Goal: Check status: Check status

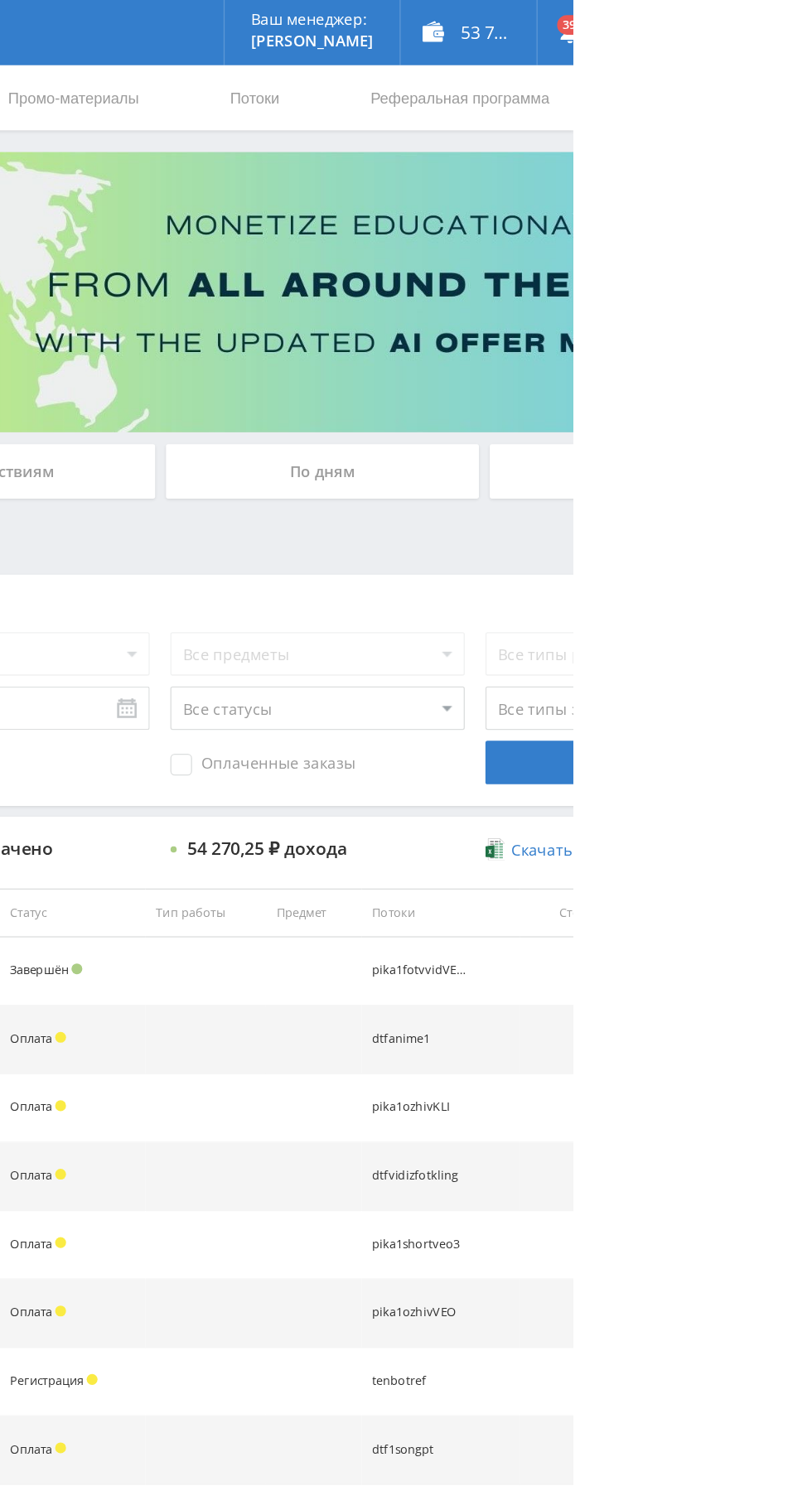
click at [632, 358] on div "По дням" at bounding box center [620, 360] width 239 height 42
click at [0, 0] on input "По дням" at bounding box center [0, 0] width 0 height 0
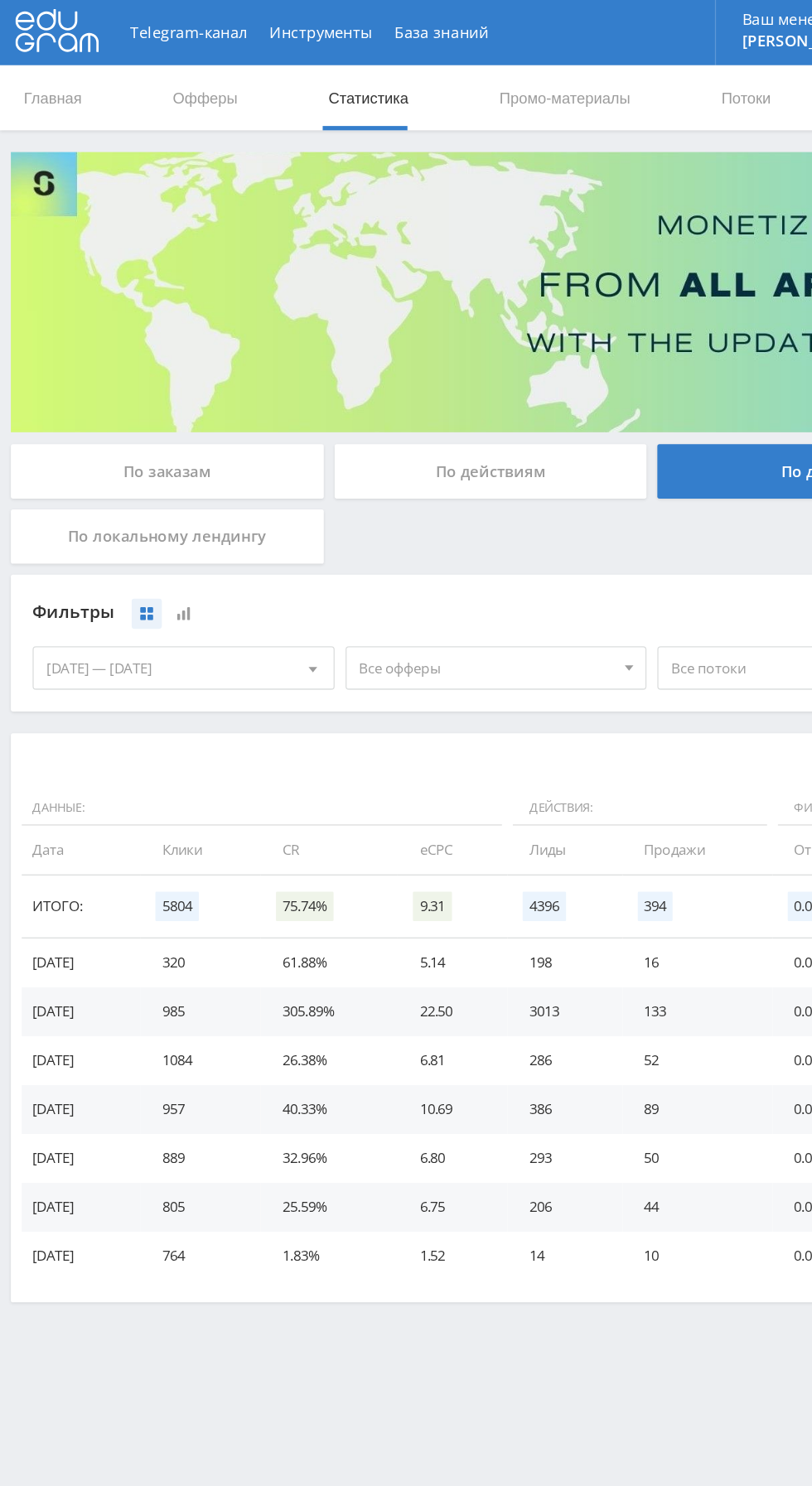
click at [78, 515] on div "[DATE] — [DATE]" at bounding box center [139, 510] width 228 height 31
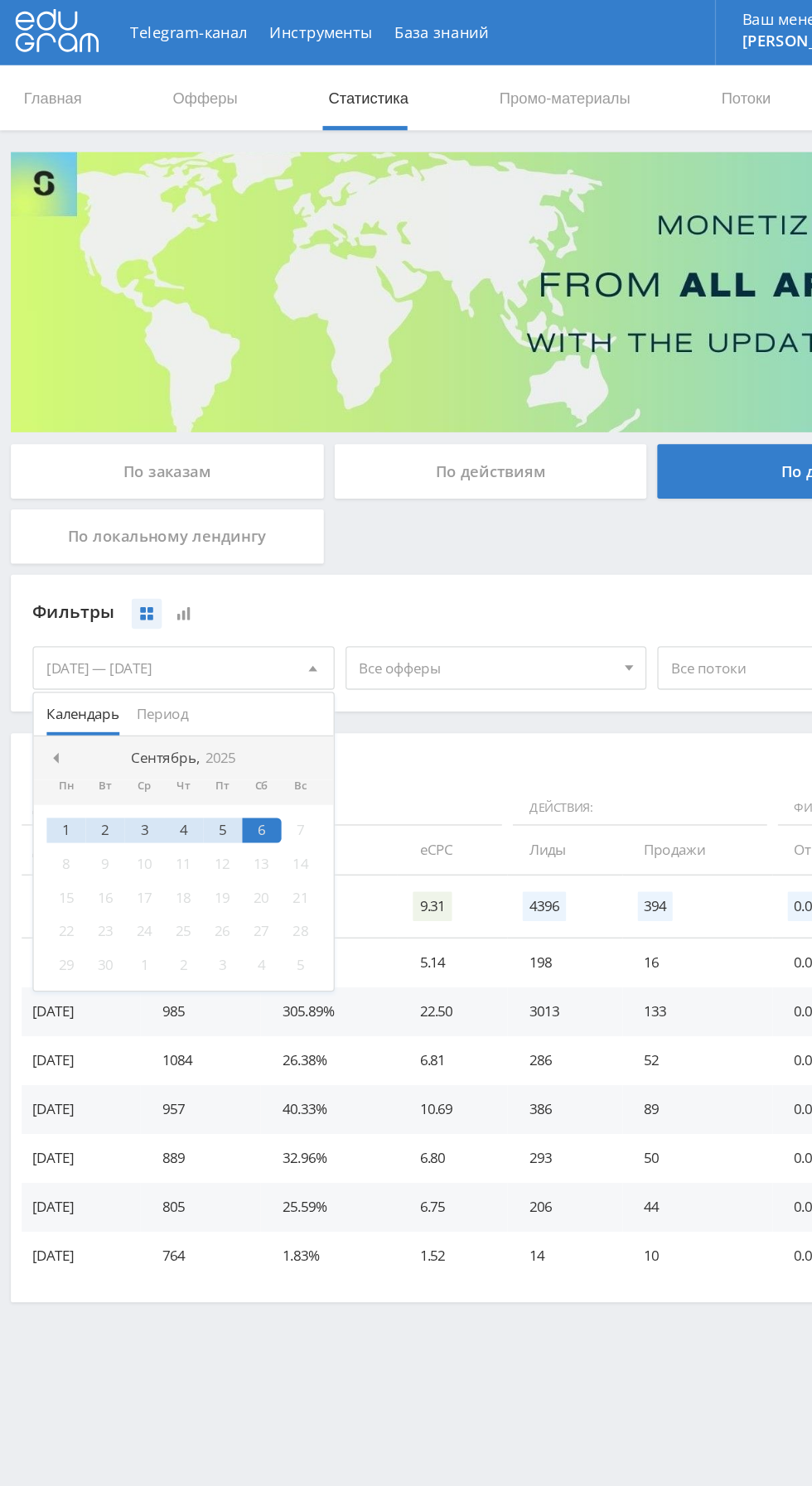
click at [118, 546] on span "Период" at bounding box center [124, 545] width 39 height 32
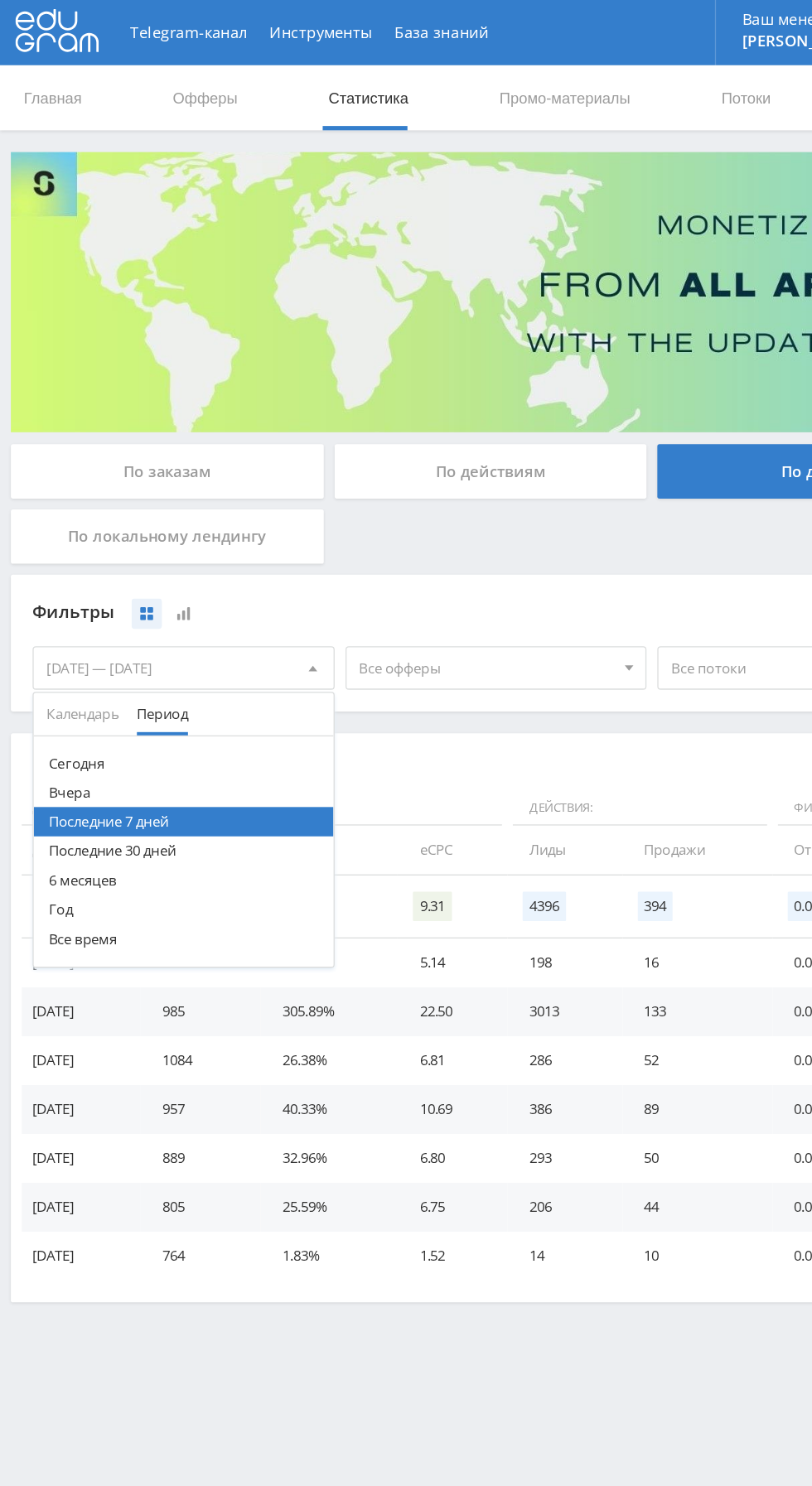
click at [70, 655] on button "Последние 30 дней" at bounding box center [139, 649] width 228 height 23
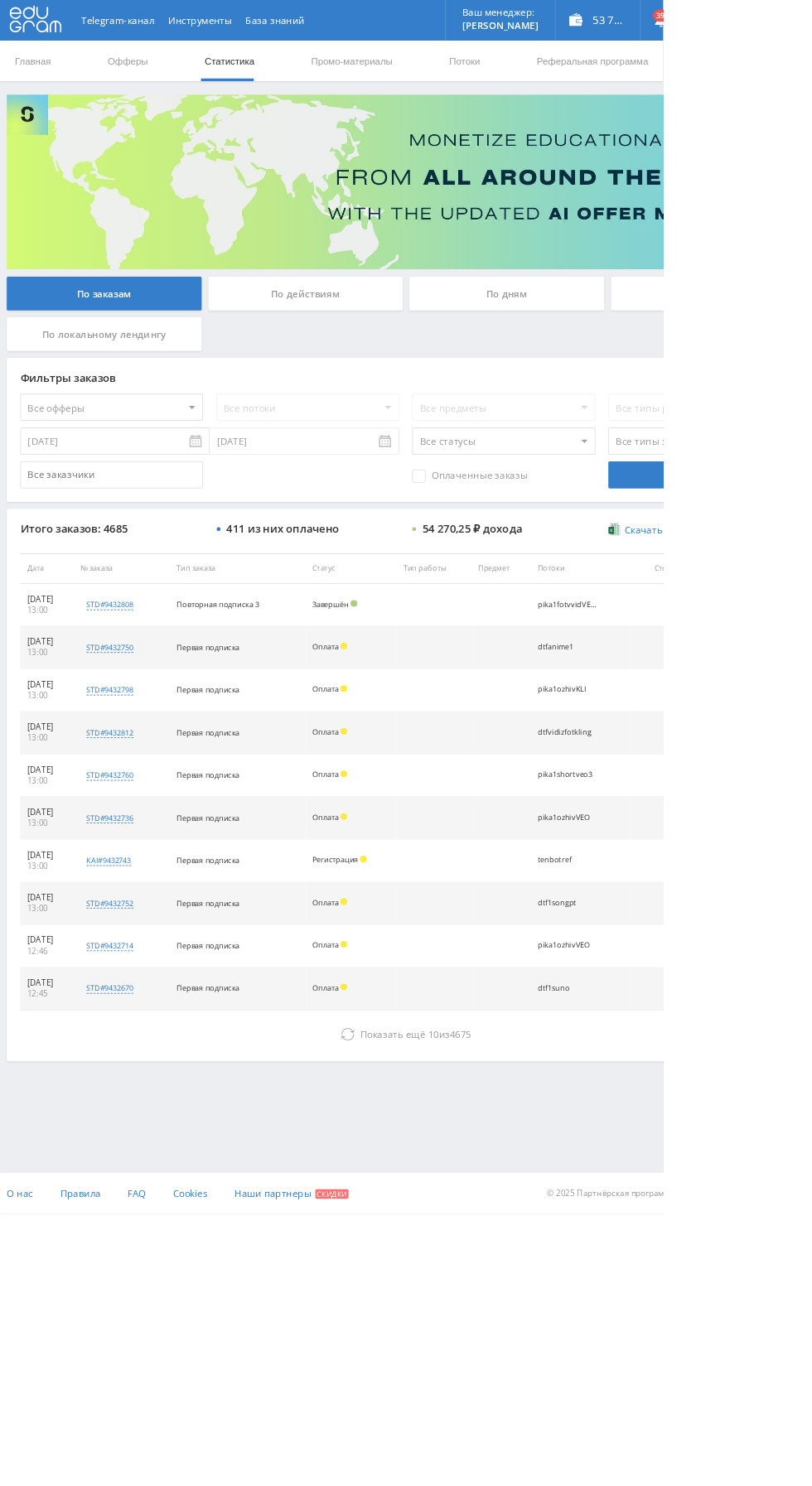
click at [553, 373] on div "По дням" at bounding box center [620, 360] width 239 height 42
click at [0, 0] on input "По дням" at bounding box center [0, 0] width 0 height 0
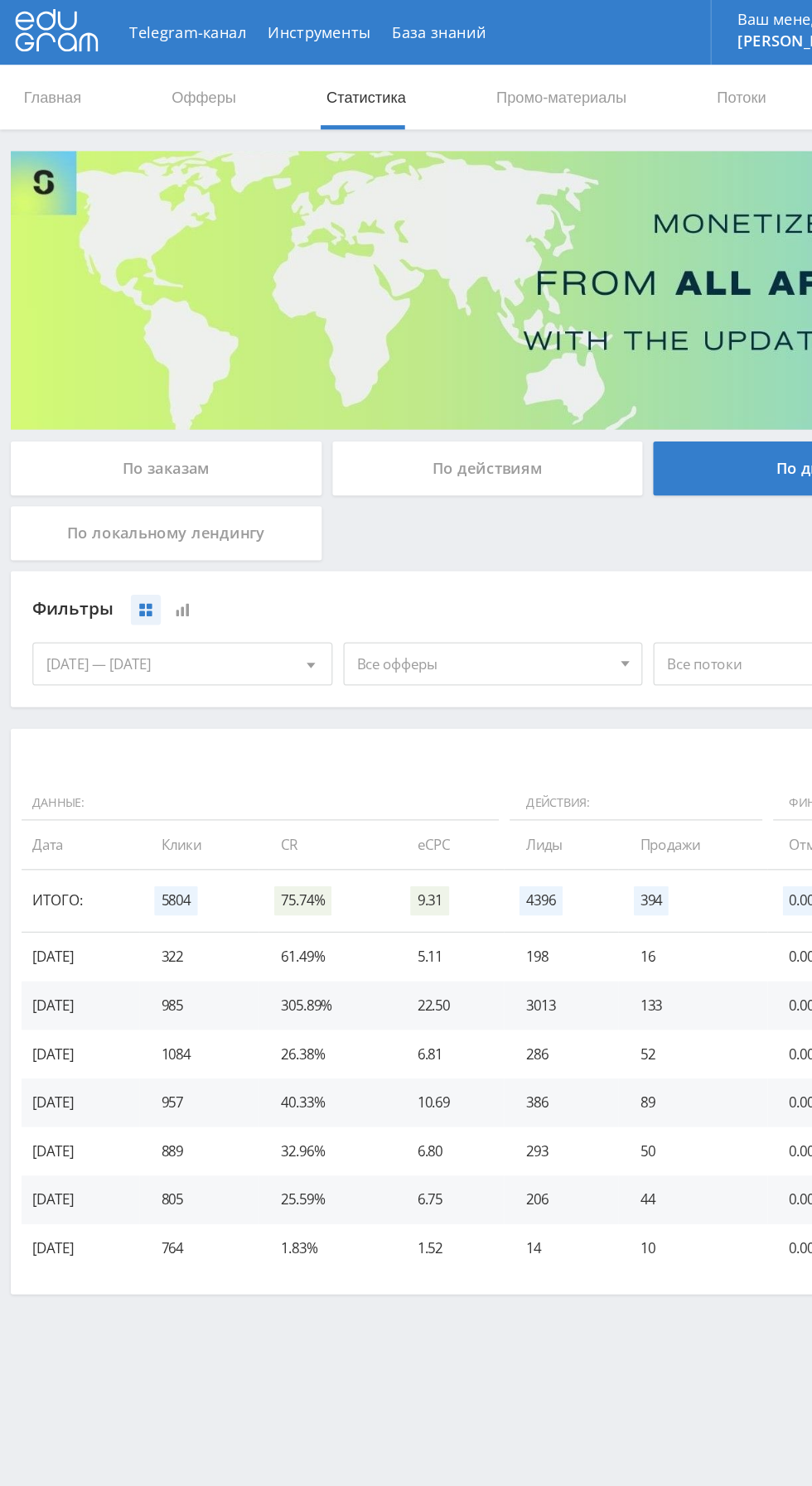
click at [282, 501] on span "Все офферы" at bounding box center [371, 510] width 193 height 31
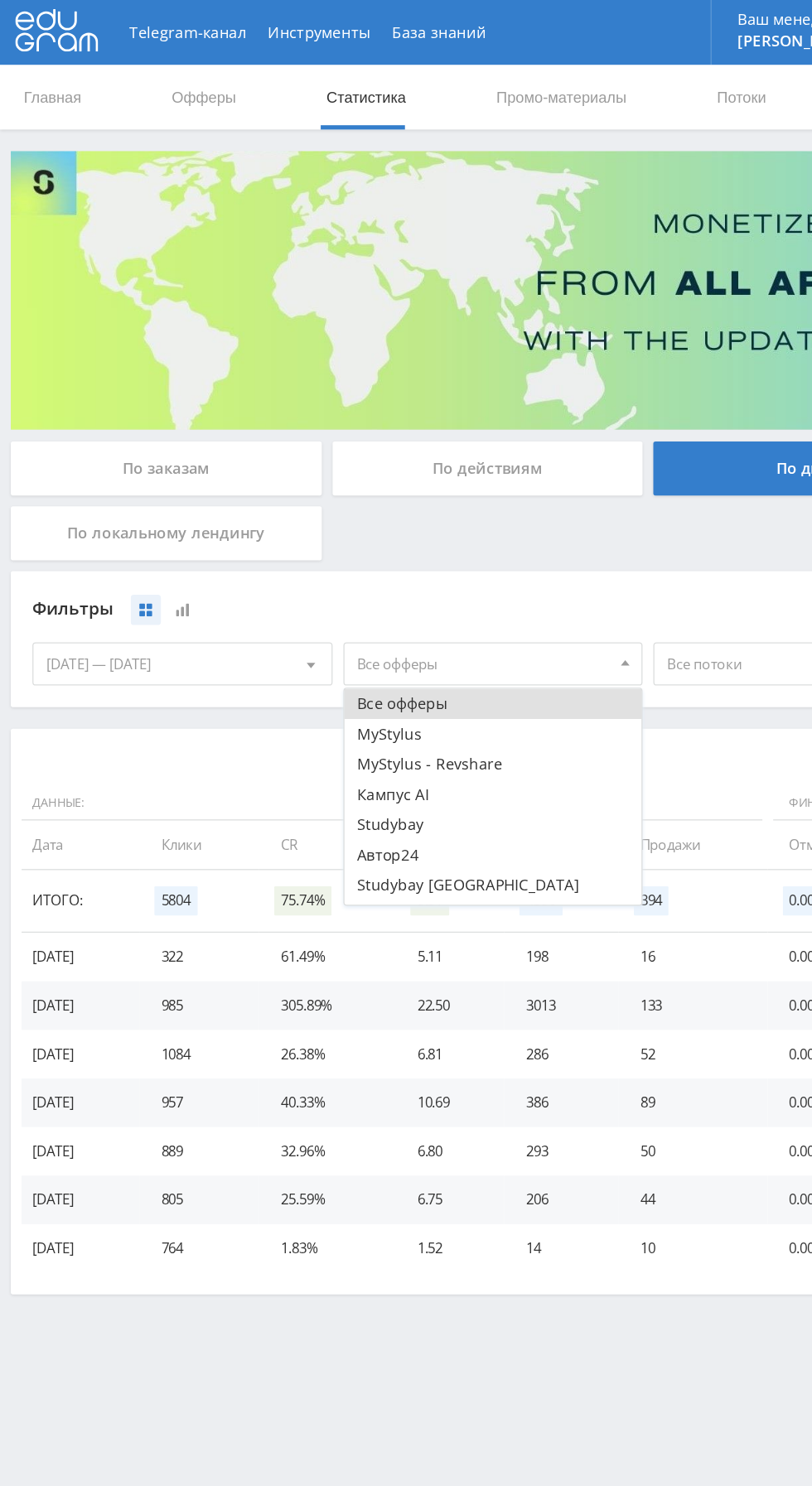
scroll to position [20, 0]
click at [294, 687] on button "Study AI (RevShare)" at bounding box center [378, 682] width 228 height 24
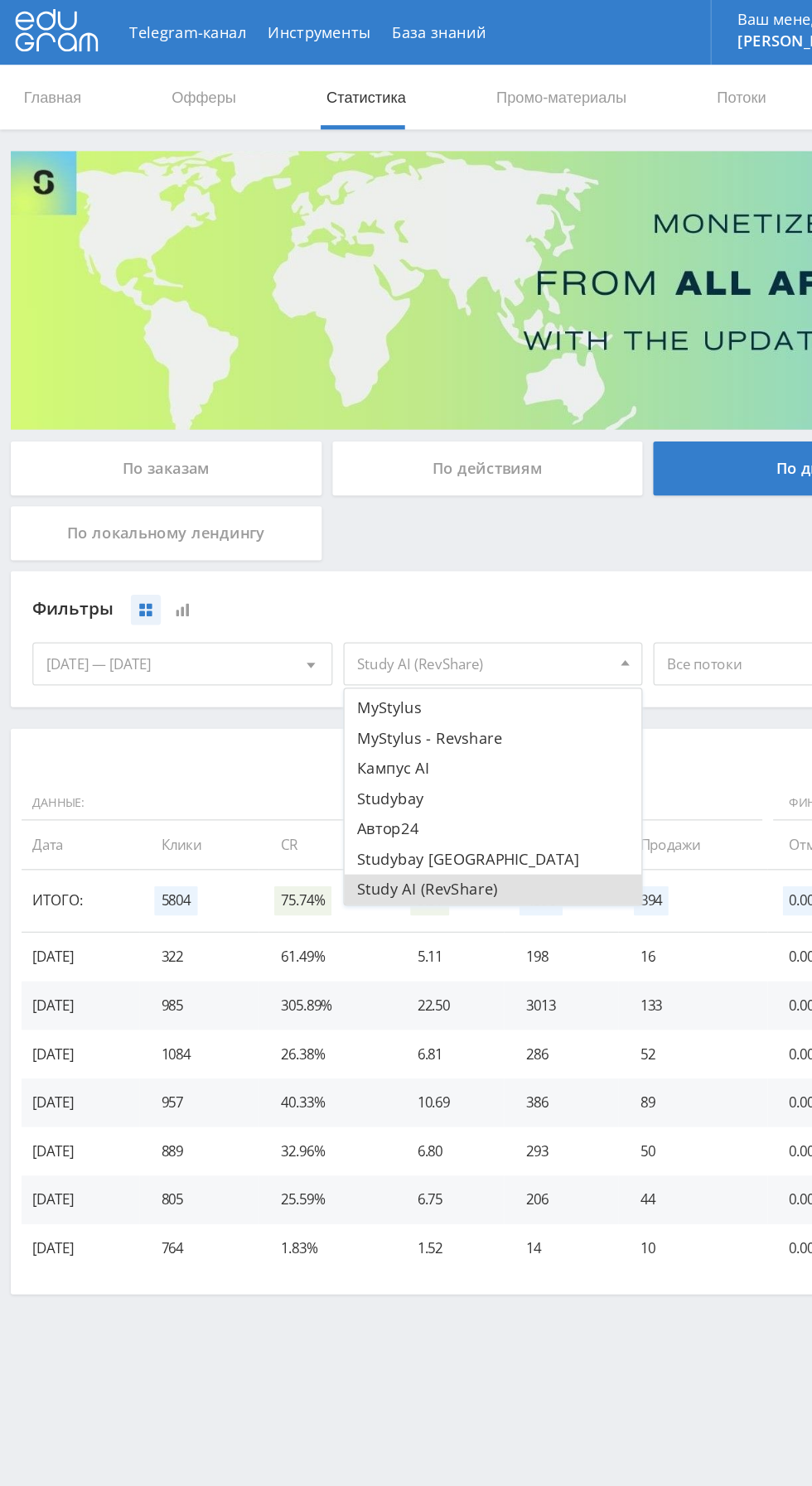
click at [118, 512] on div "[DATE] — [DATE]" at bounding box center [139, 510] width 228 height 31
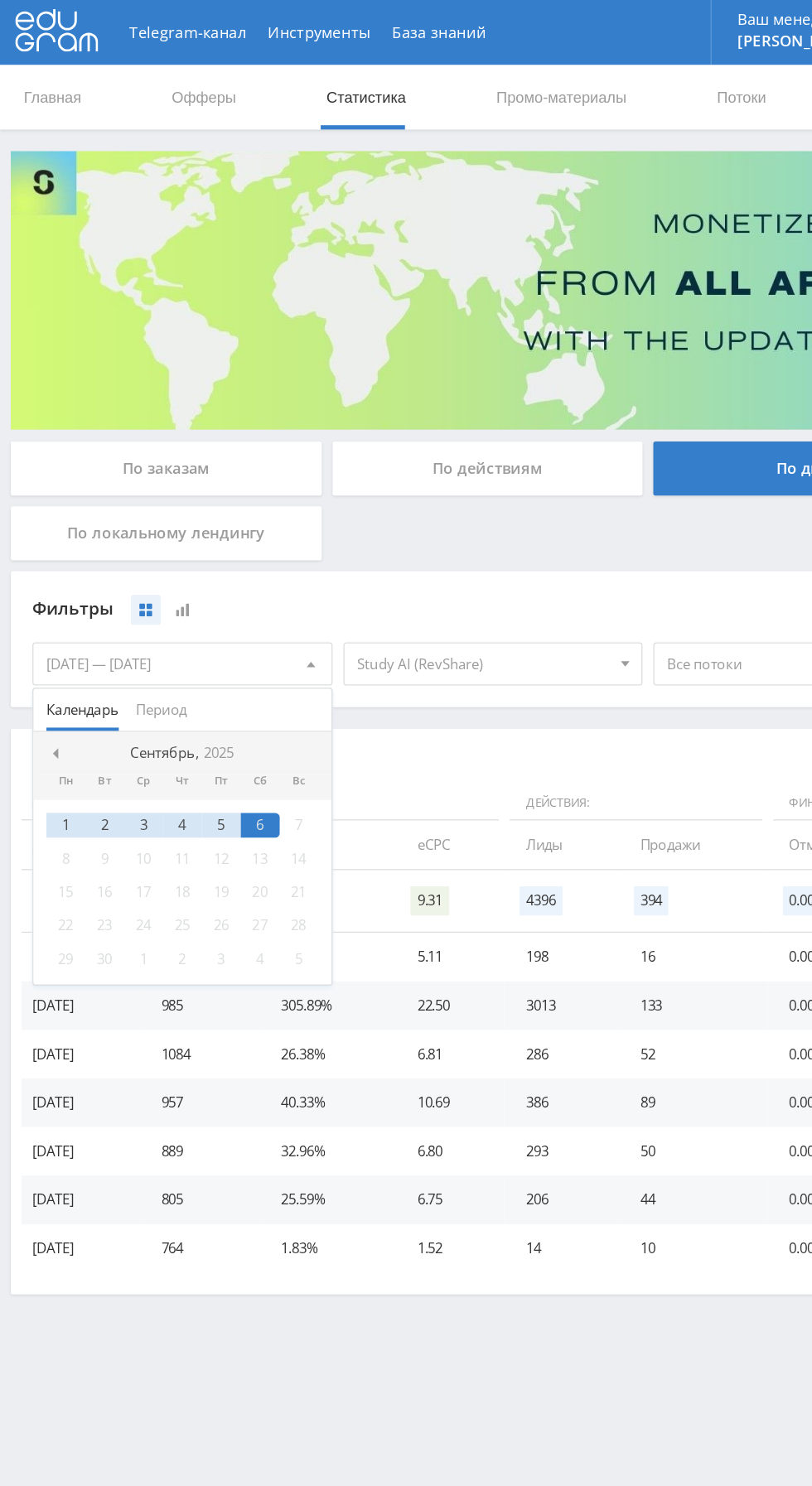
click at [119, 545] on span "Период" at bounding box center [124, 545] width 39 height 32
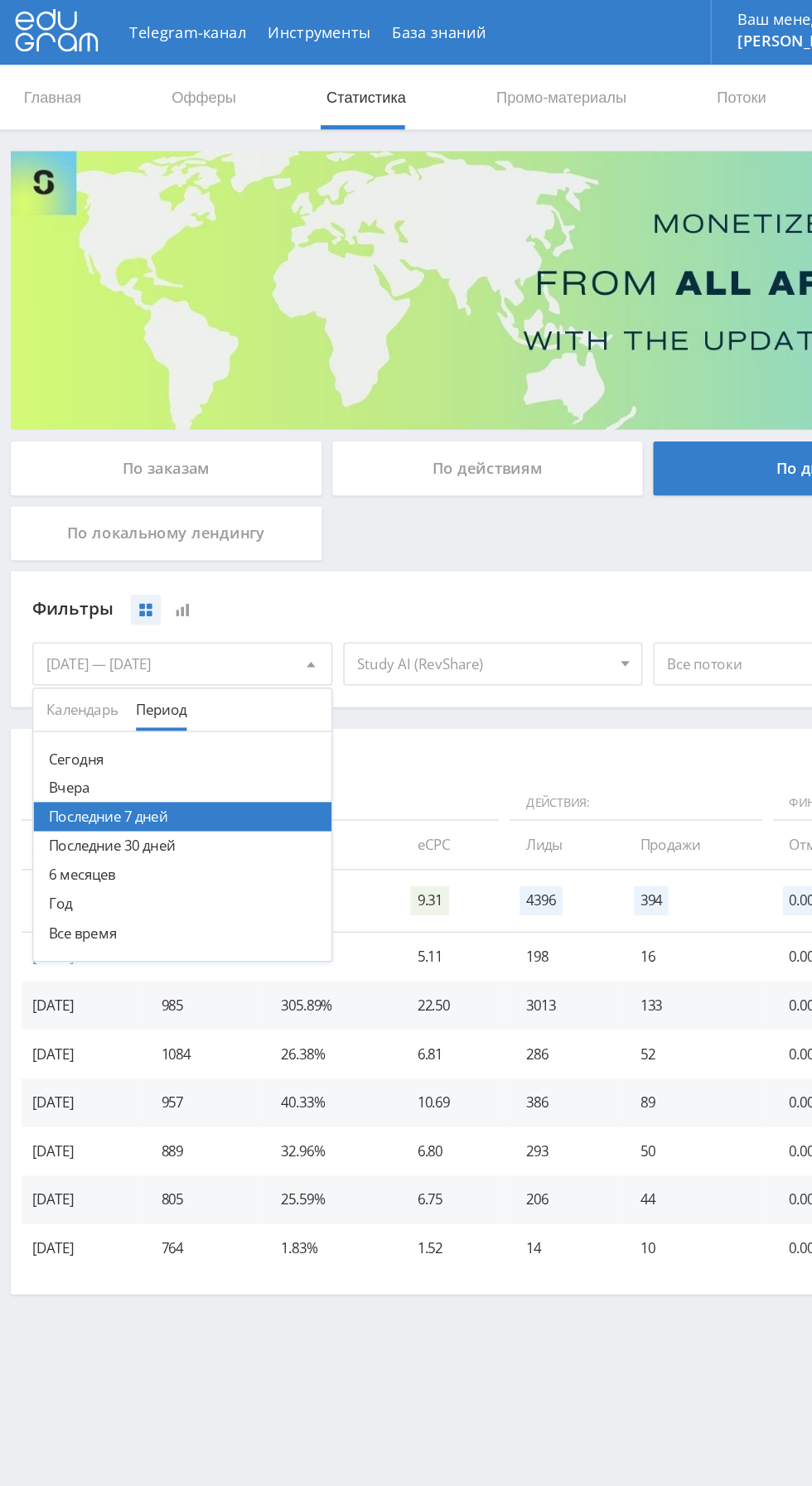
click at [65, 648] on button "Последние 30 дней" at bounding box center [139, 649] width 228 height 23
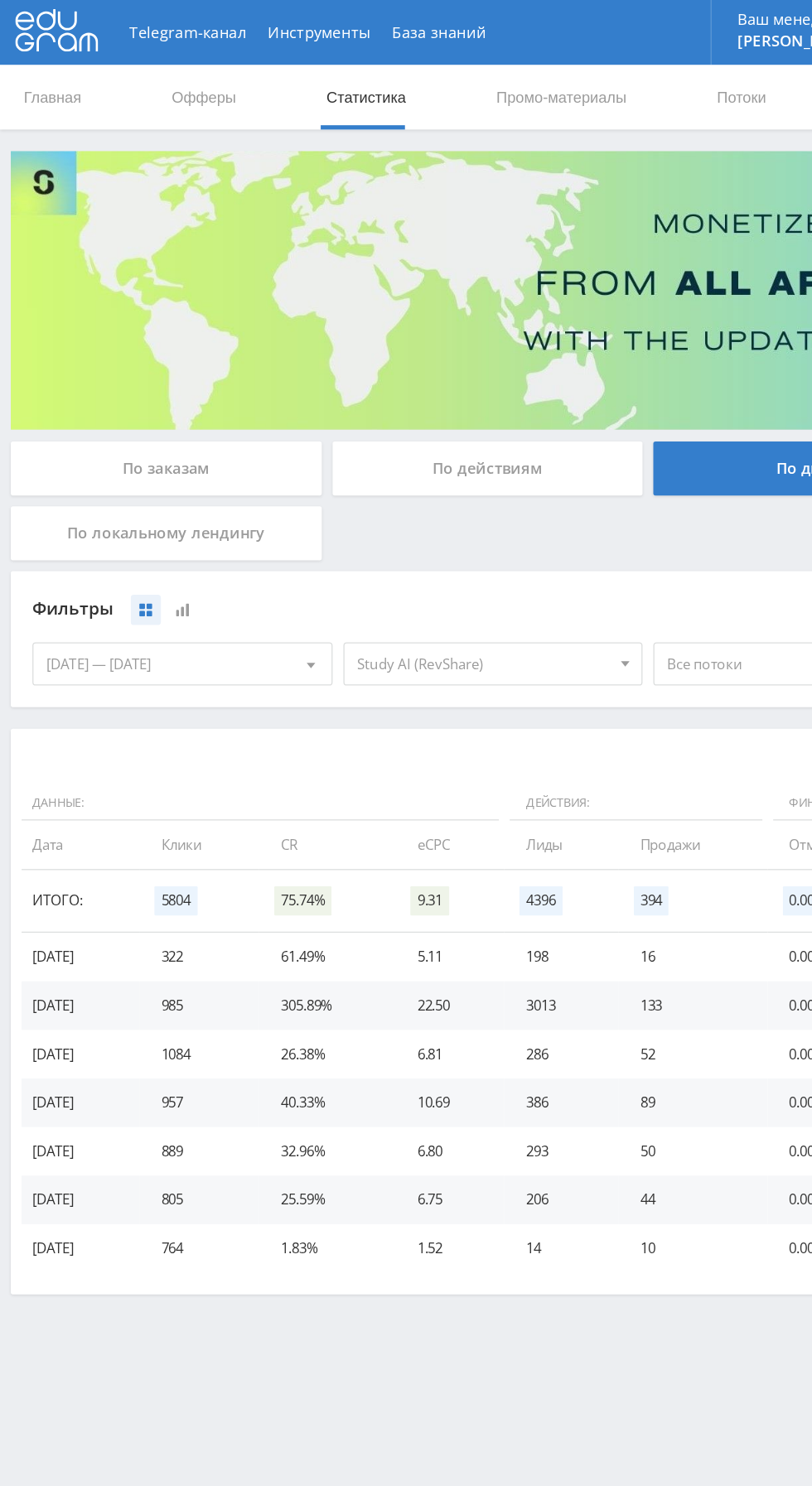
click at [91, 509] on div "08.08.2025 — 06.09.2025" at bounding box center [139, 510] width 228 height 31
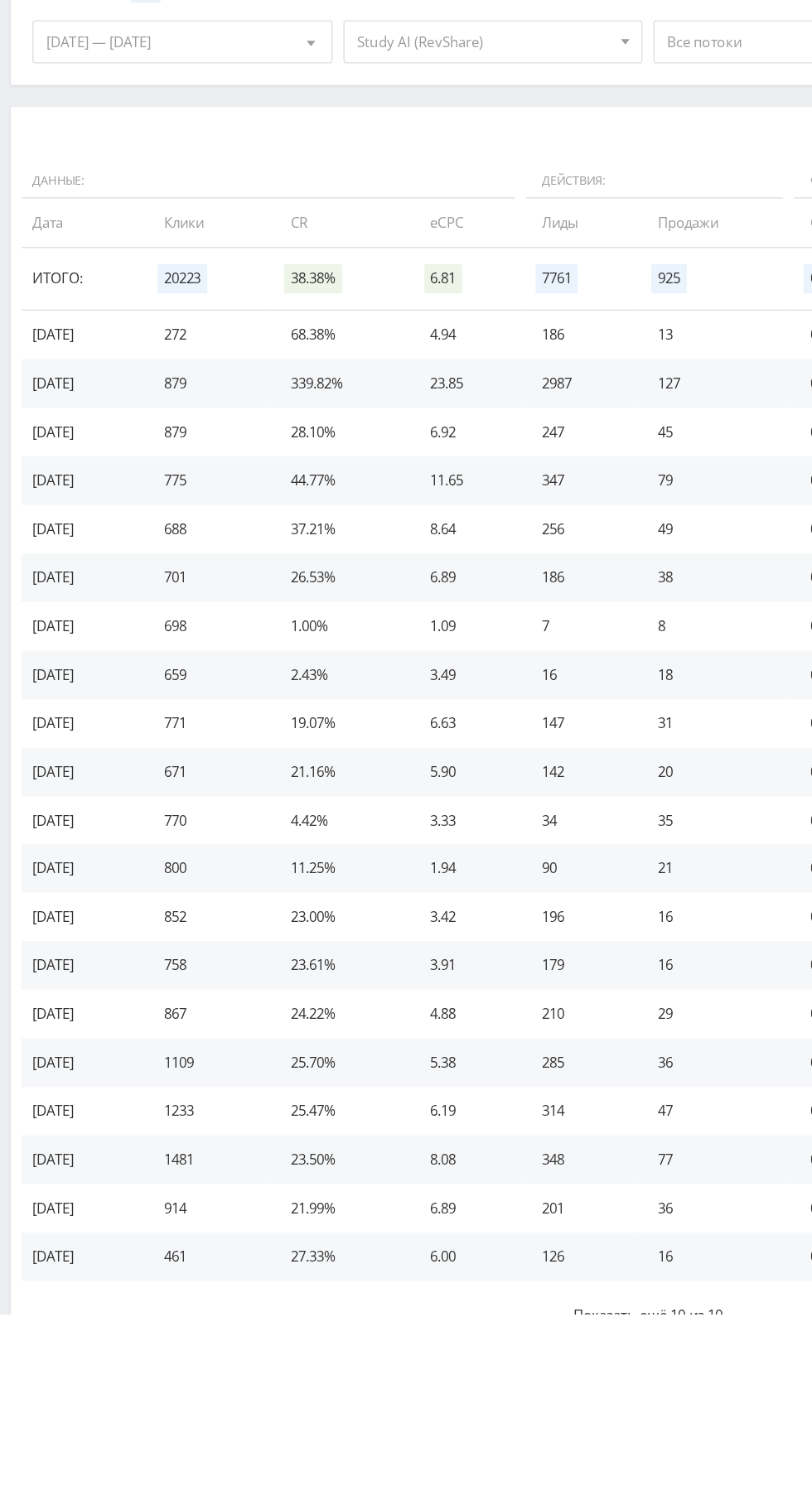
click at [335, 1485] on button "Показать ещё 10 из 10" at bounding box center [497, 1487] width 961 height 52
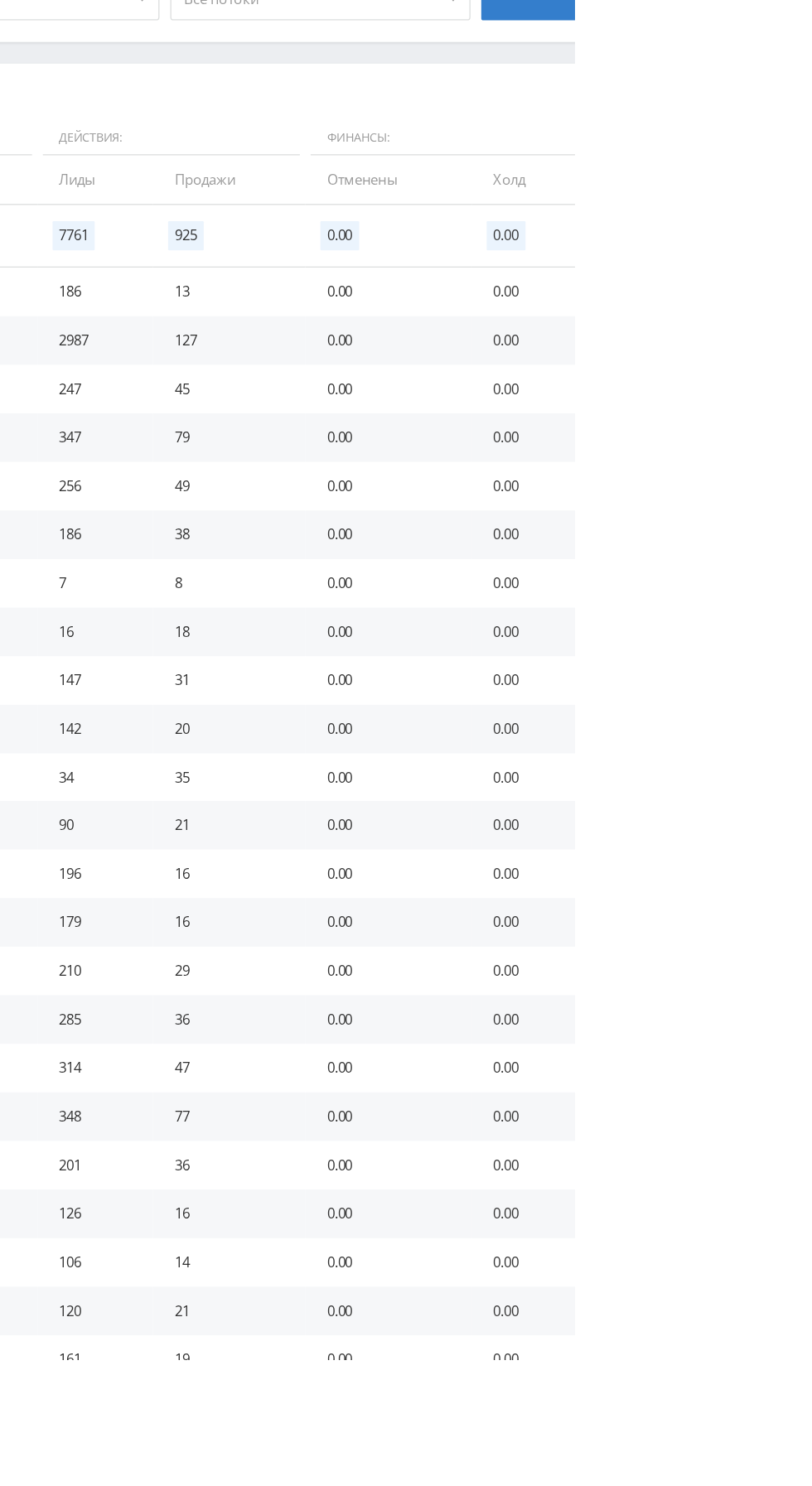
scroll to position [0, 0]
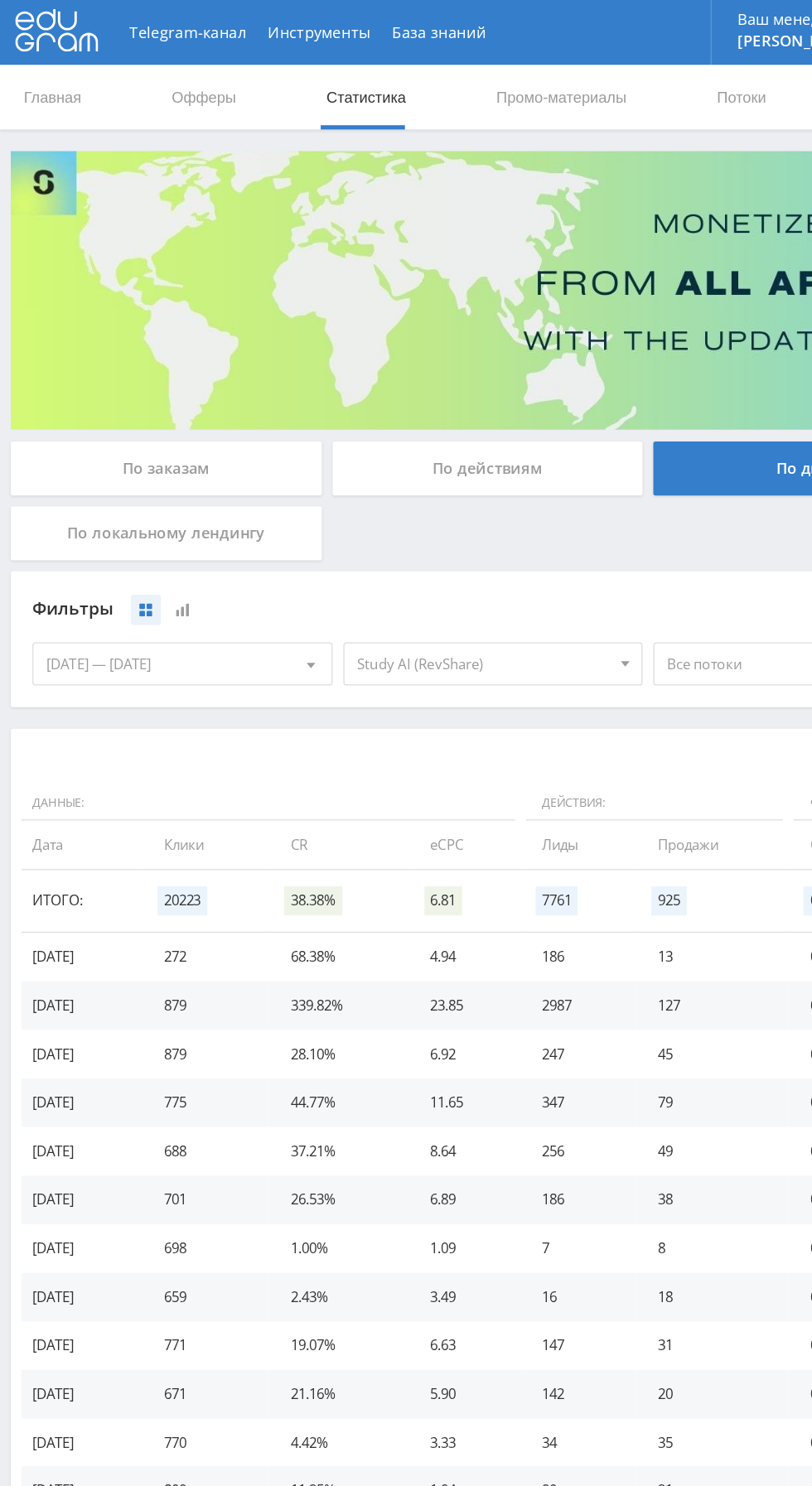
click at [76, 357] on div "По заказам" at bounding box center [128, 360] width 239 height 42
click at [0, 0] on input "По заказам" at bounding box center [0, 0] width 0 height 0
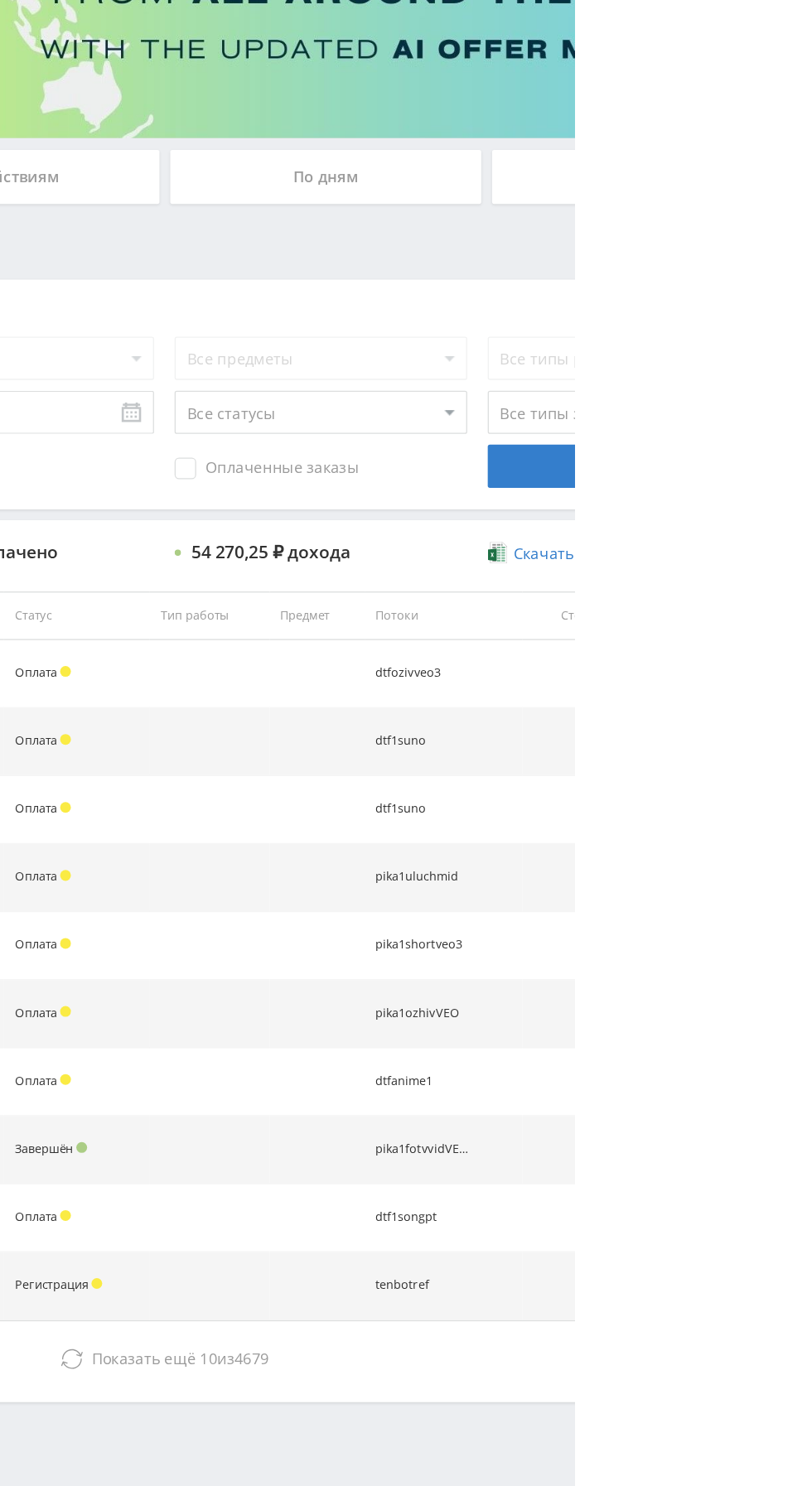
click at [507, 1264] on span "Показать ещё" at bounding box center [481, 1266] width 79 height 16
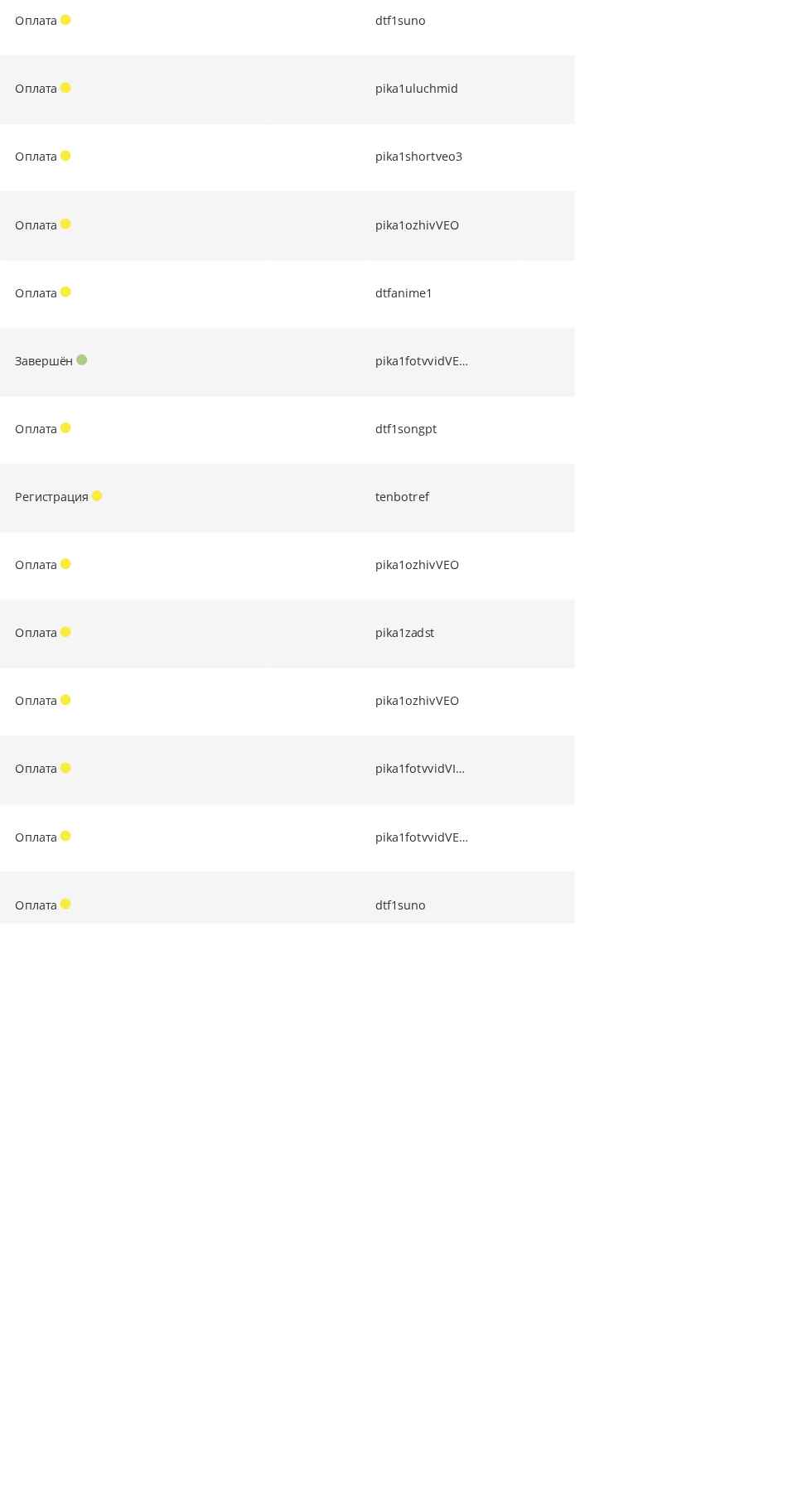
scroll to position [240, 0]
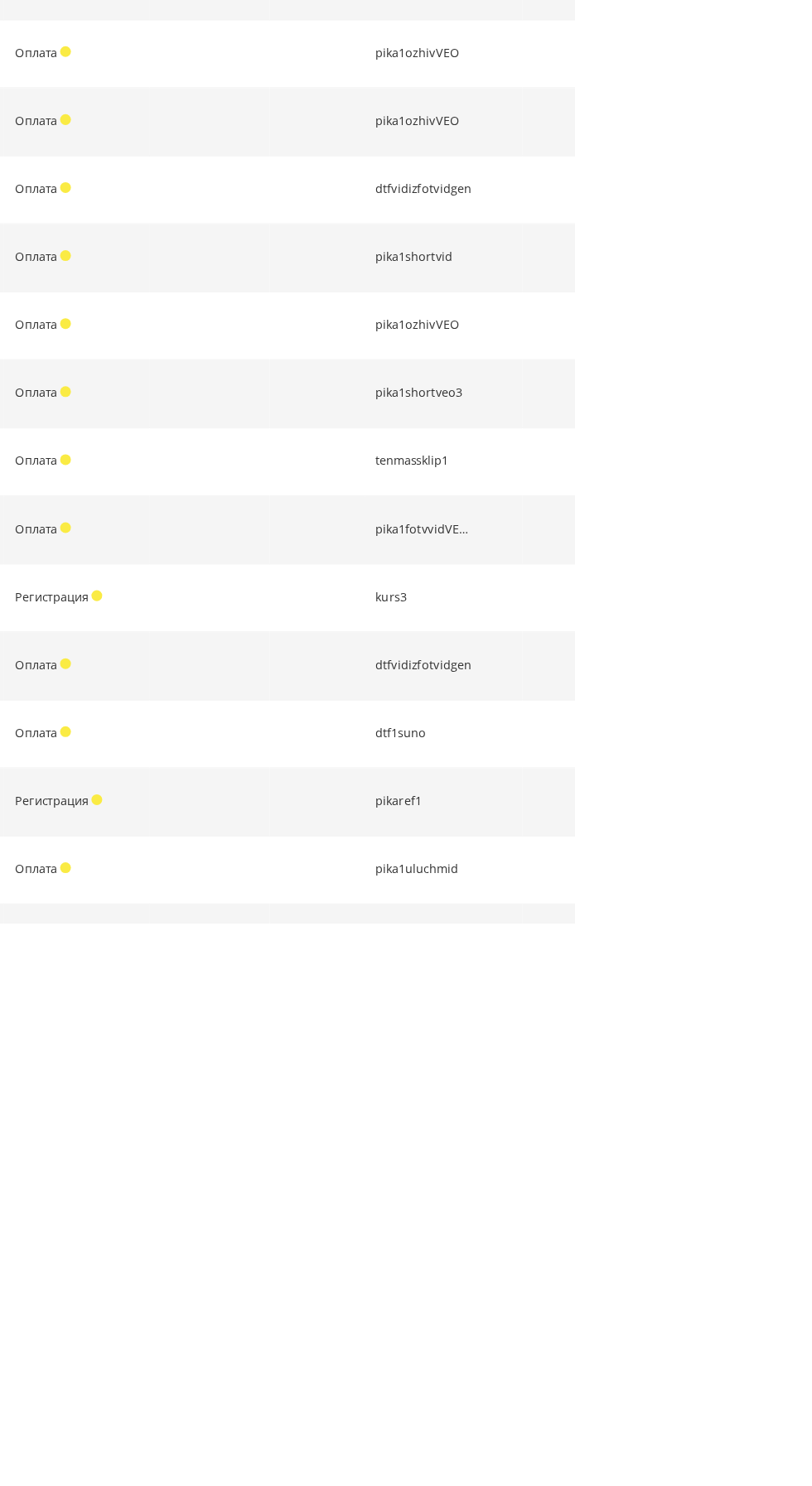
scroll to position [760, 0]
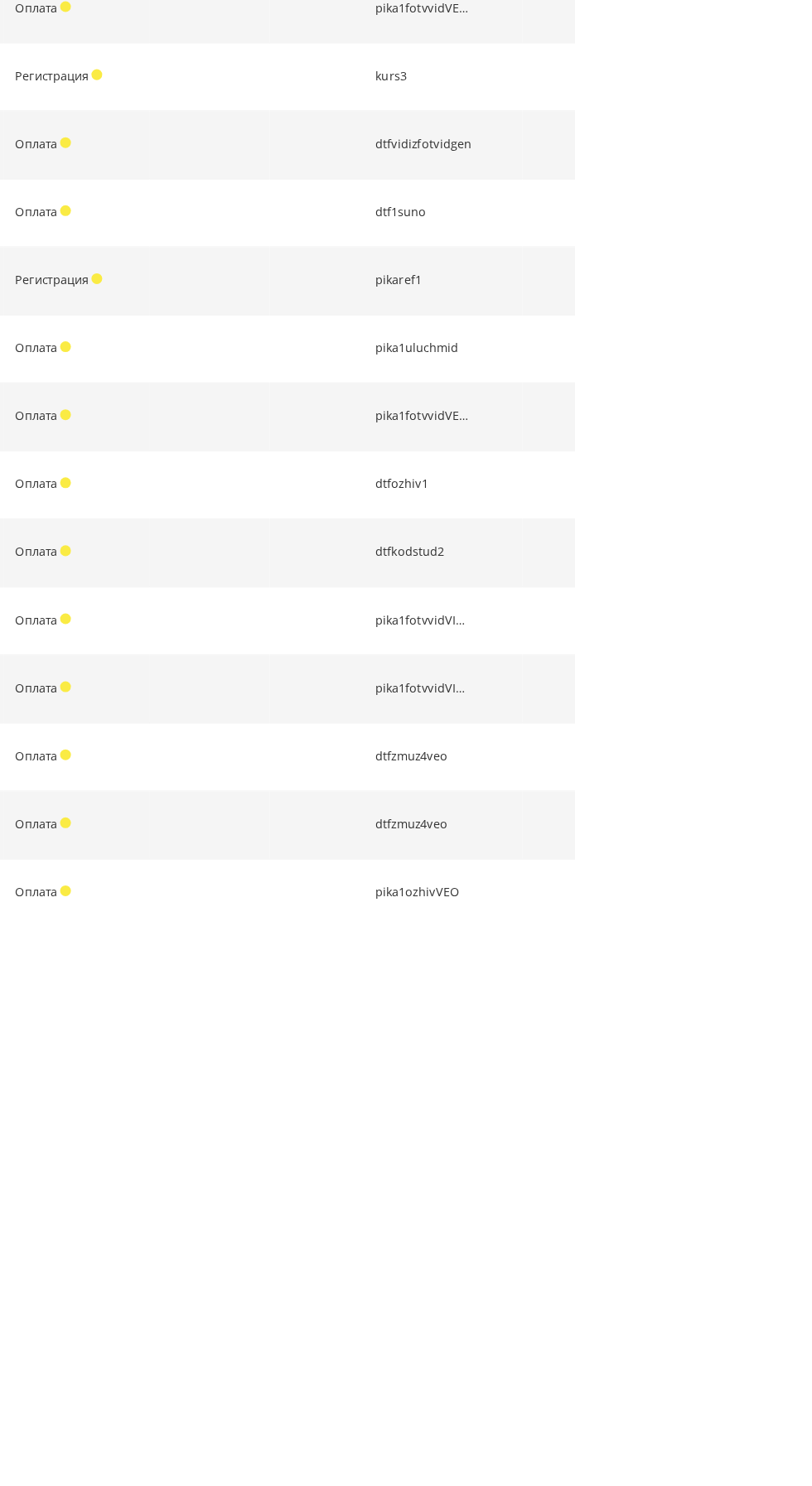
scroll to position [1227, 0]
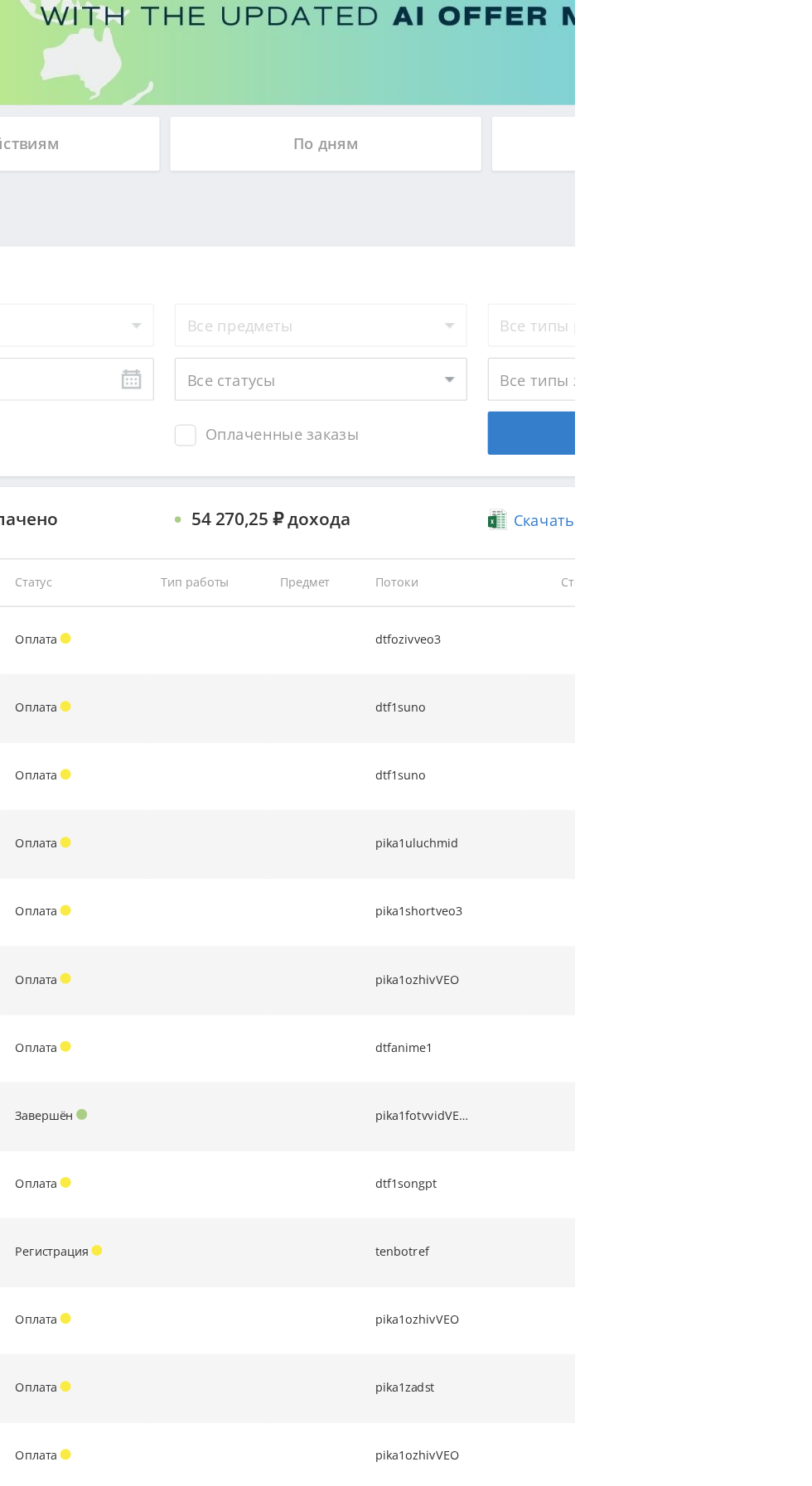
scroll to position [0, 0]
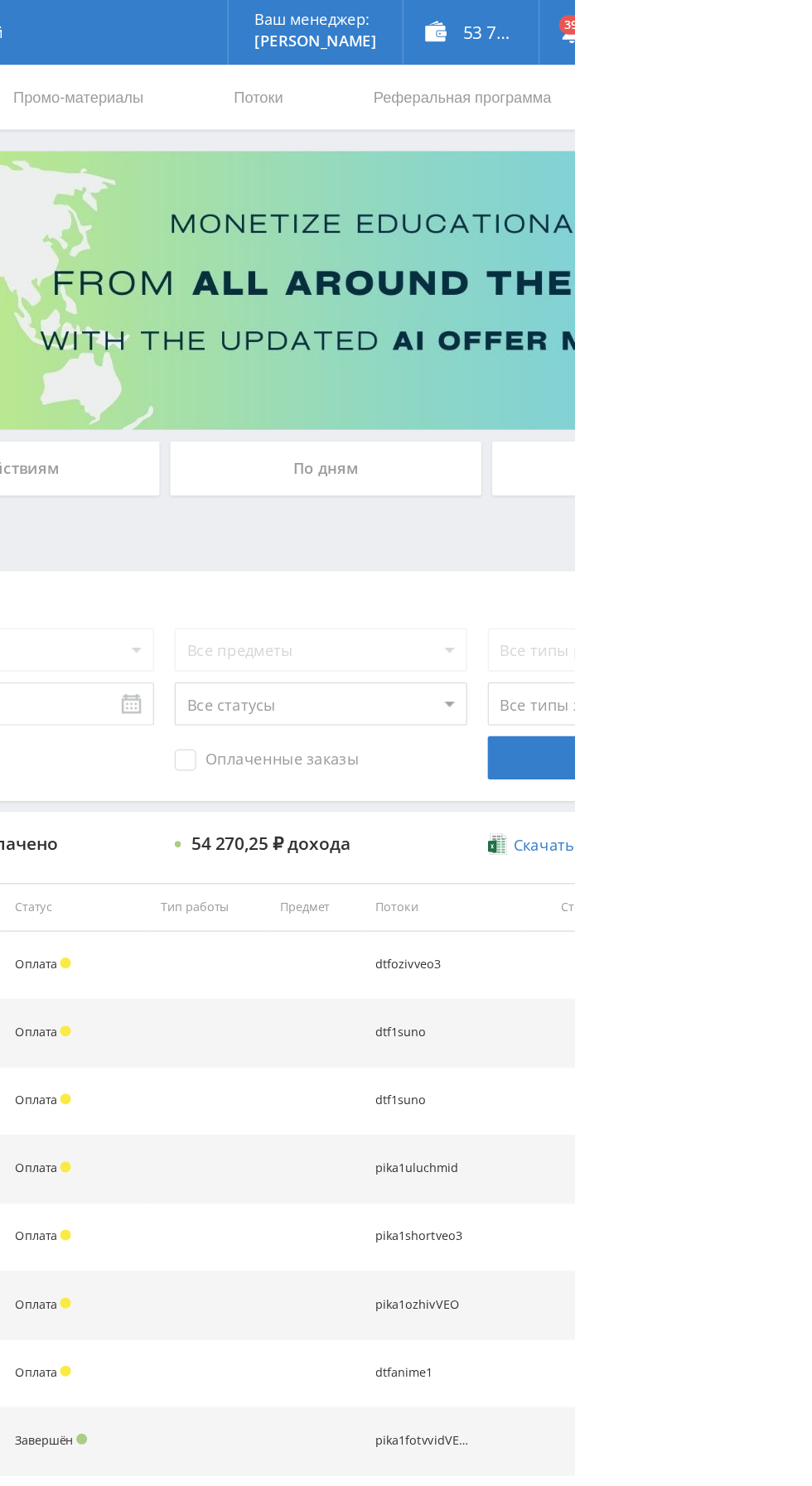
click at [560, 343] on div "По дням" at bounding box center [620, 360] width 239 height 42
click at [0, 0] on input "По дням" at bounding box center [0, 0] width 0 height 0
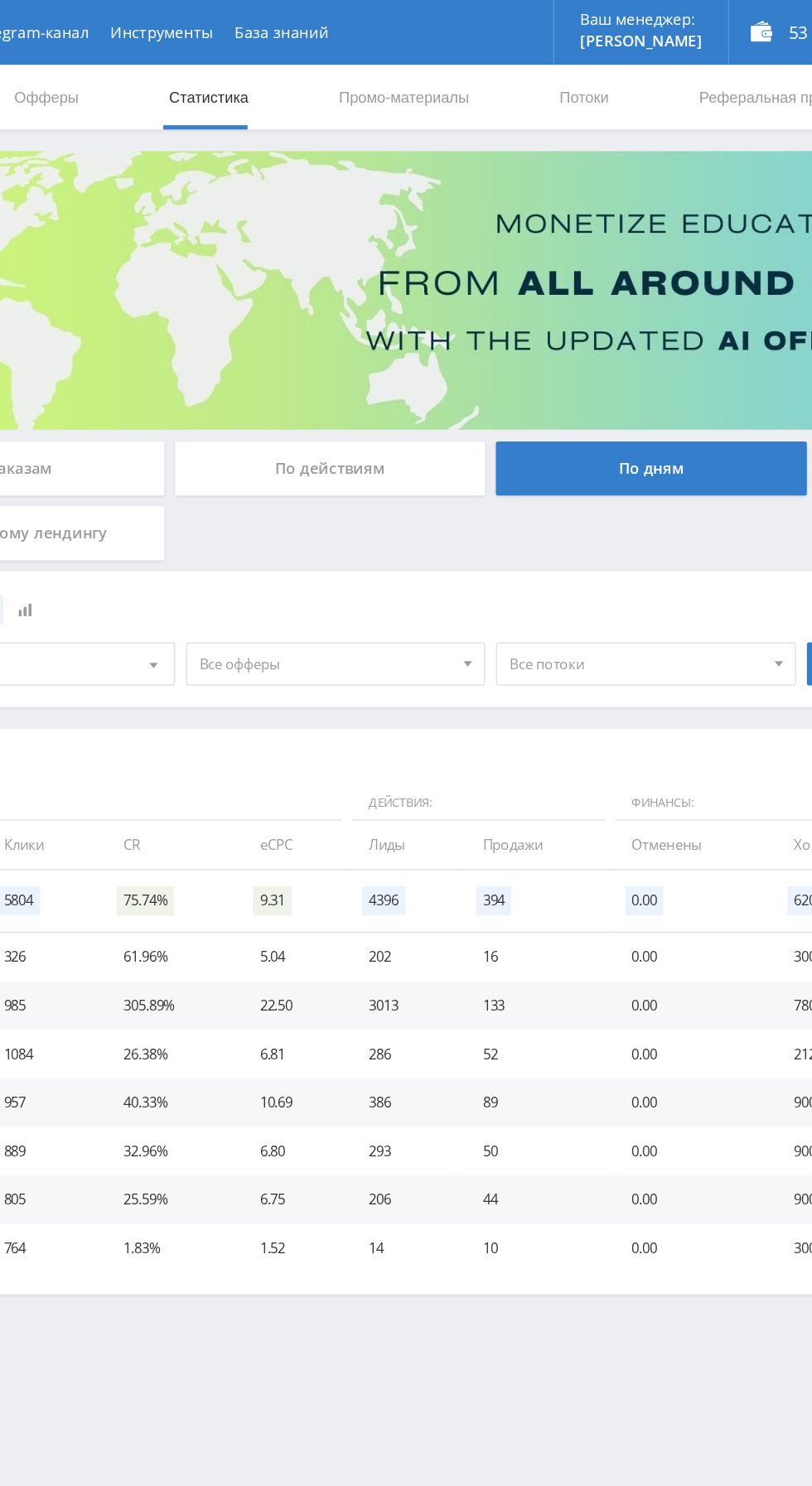
click at [313, 509] on span "Все офферы" at bounding box center [371, 510] width 193 height 31
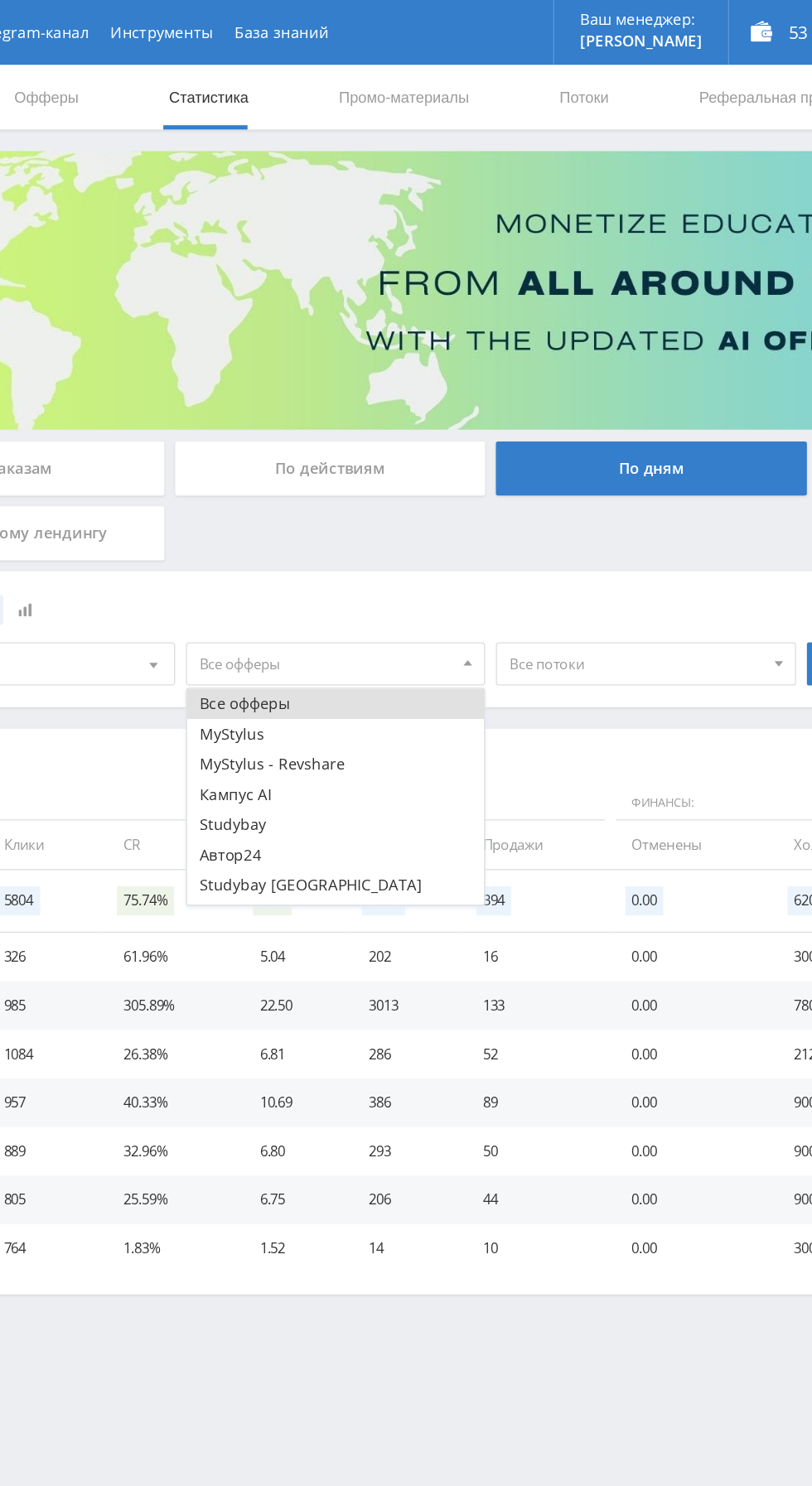
click at [281, 603] on button "Кампус AI" at bounding box center [378, 609] width 228 height 24
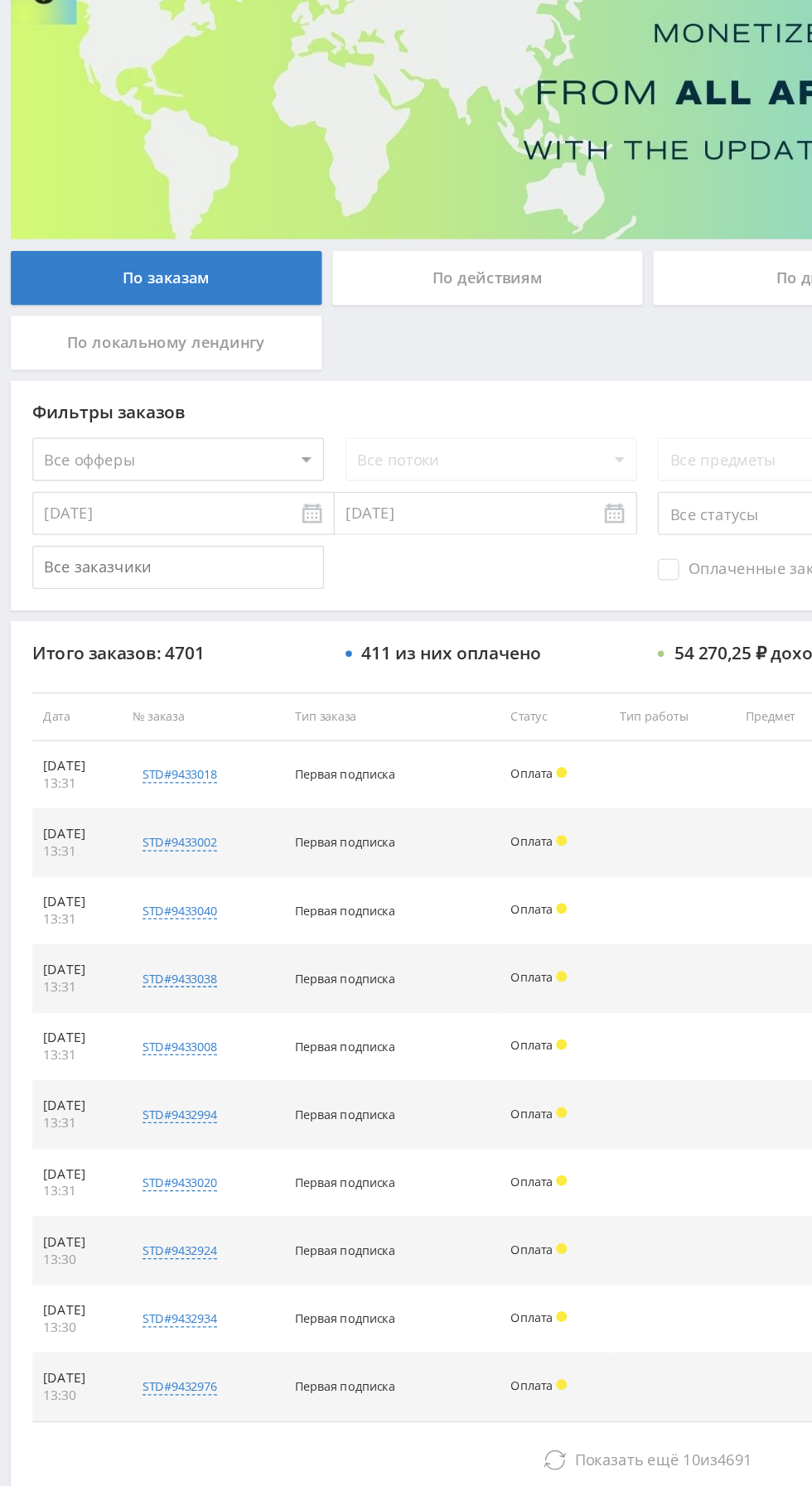
click at [453, 1265] on span "Показать ещё" at bounding box center [481, 1266] width 79 height 16
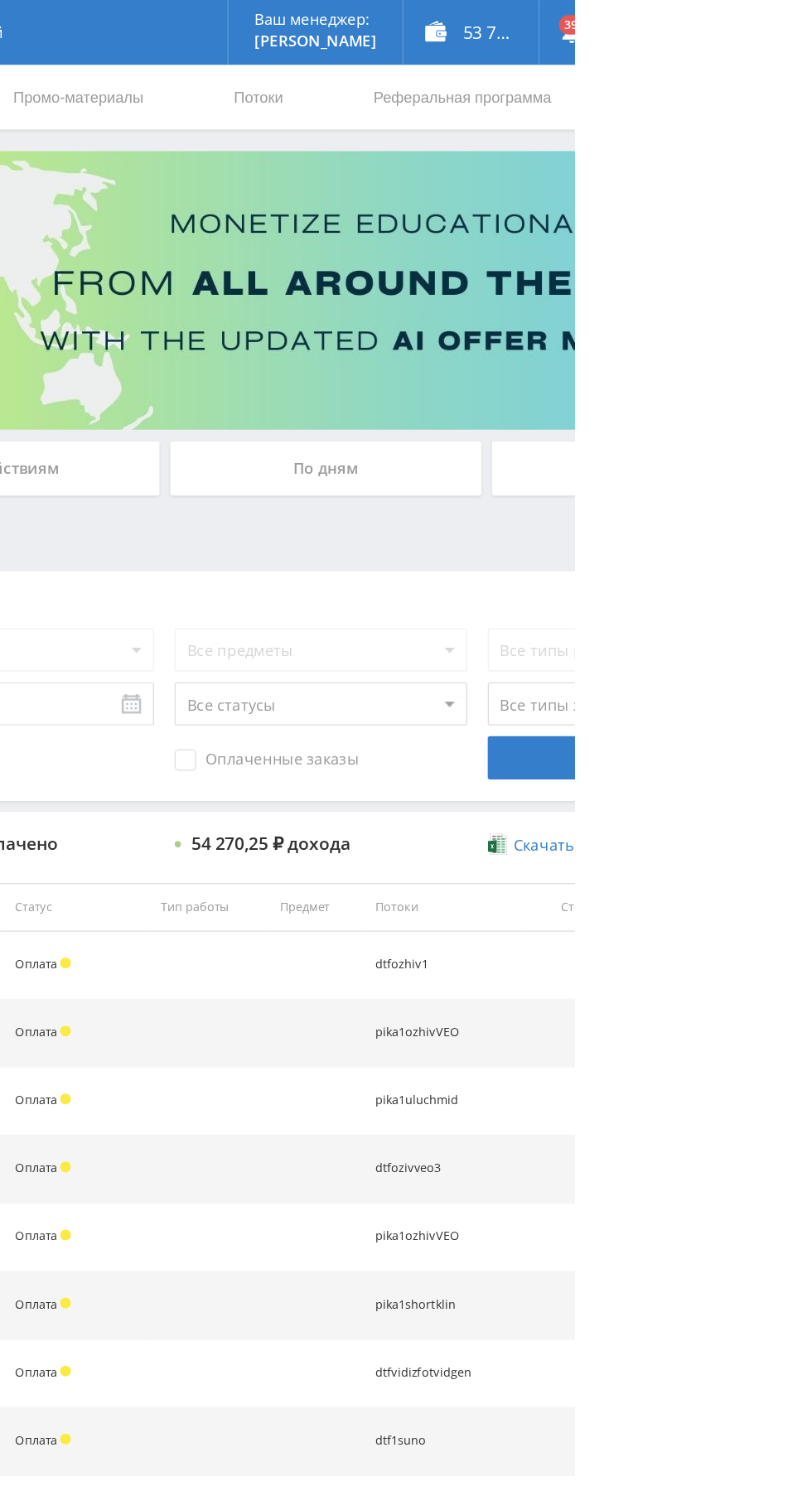
click at [651, 377] on div "По дням" at bounding box center [620, 360] width 239 height 42
click at [0, 0] on input "По дням" at bounding box center [0, 0] width 0 height 0
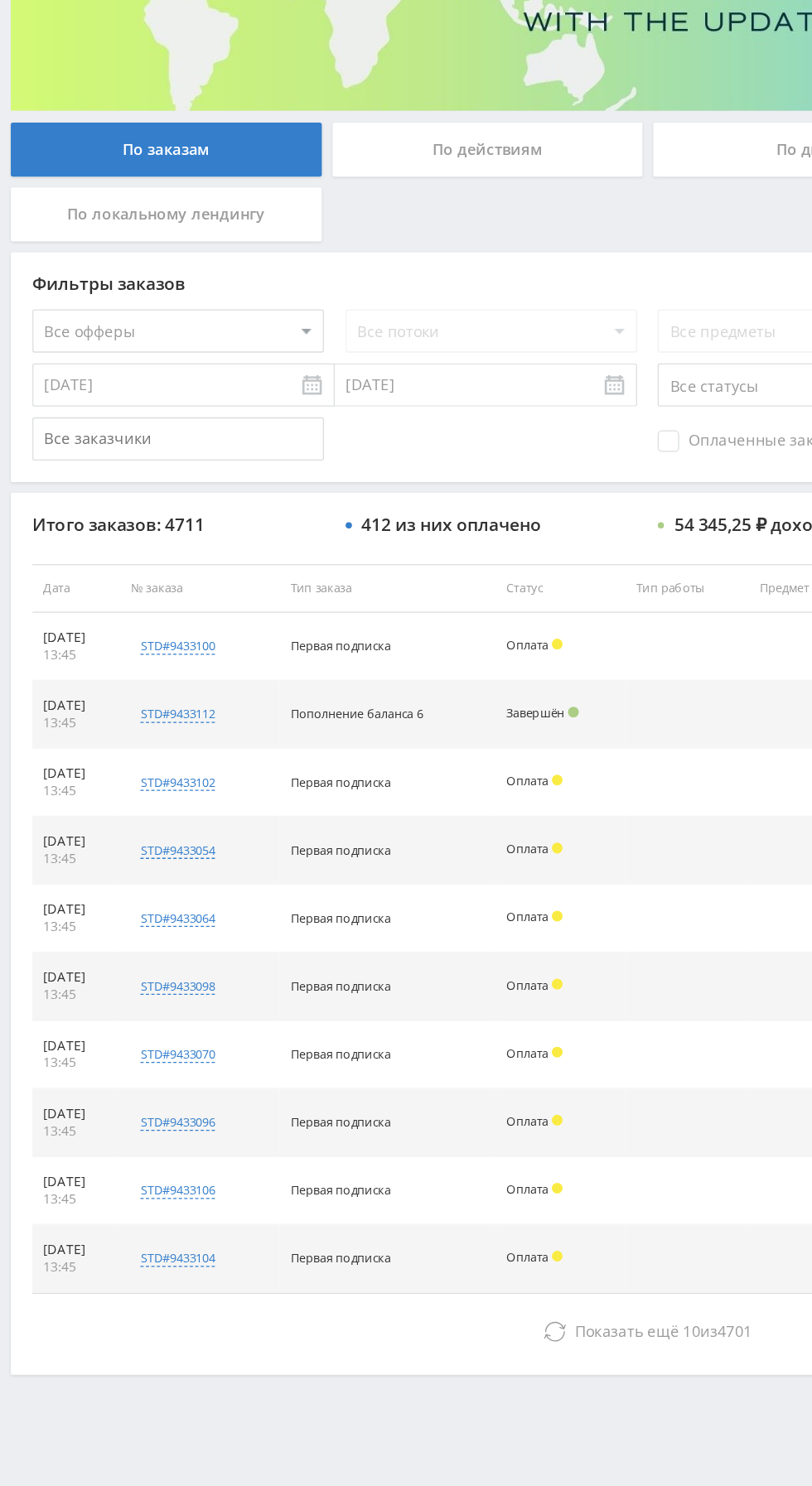
click at [345, 1251] on button "Показать ещё 10 из 4701" at bounding box center [497, 1266] width 944 height 33
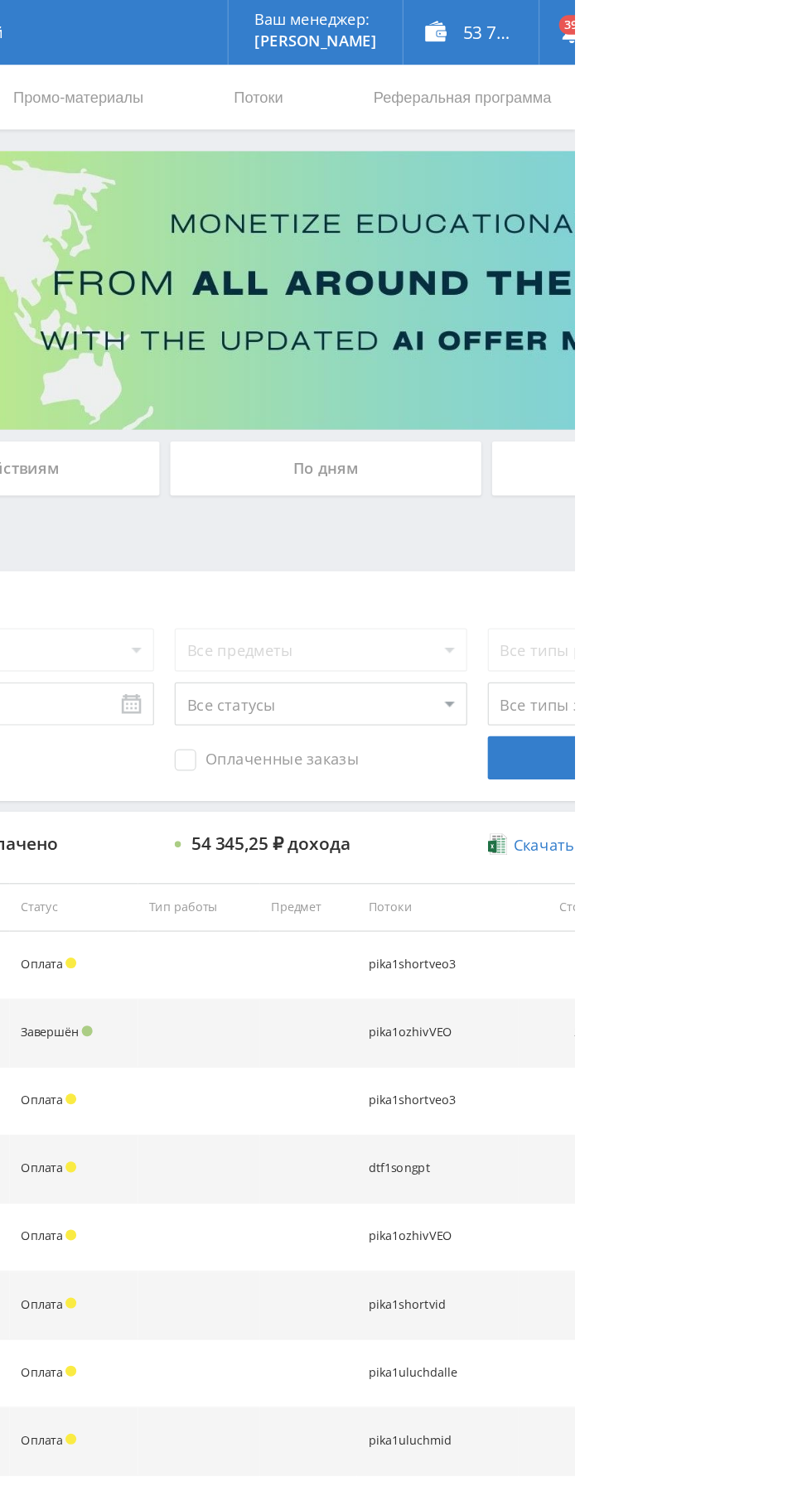
click at [572, 352] on div "По дням" at bounding box center [620, 360] width 239 height 42
click at [0, 0] on input "По дням" at bounding box center [0, 0] width 0 height 0
click at [574, 343] on div "По дням" at bounding box center [620, 360] width 239 height 42
click at [0, 0] on input "По дням" at bounding box center [0, 0] width 0 height 0
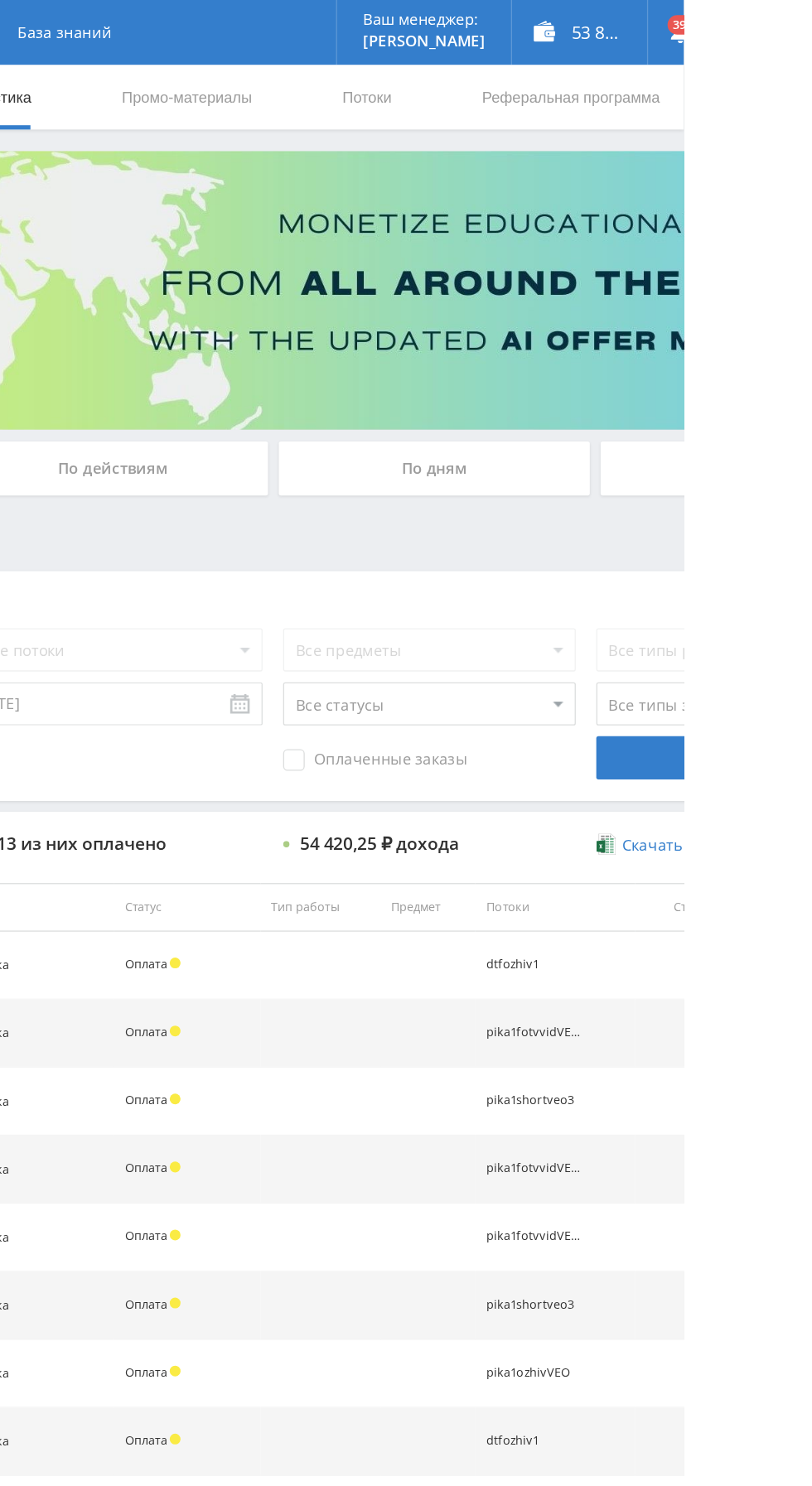
click at [575, 357] on div "По дням" at bounding box center [620, 360] width 239 height 42
click at [0, 0] on input "По дням" at bounding box center [0, 0] width 0 height 0
